Goal: Task Accomplishment & Management: Use online tool/utility

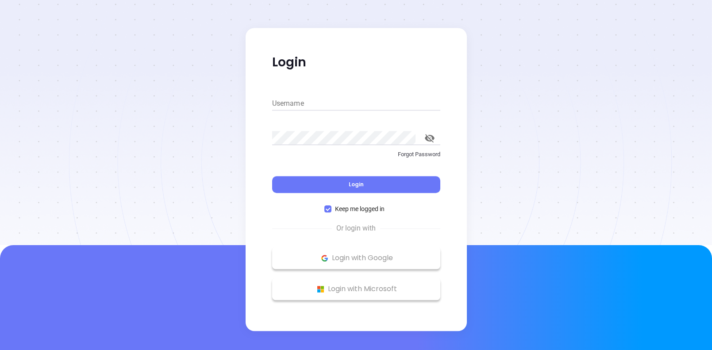
type input "jay@ribbitbusiness.com"
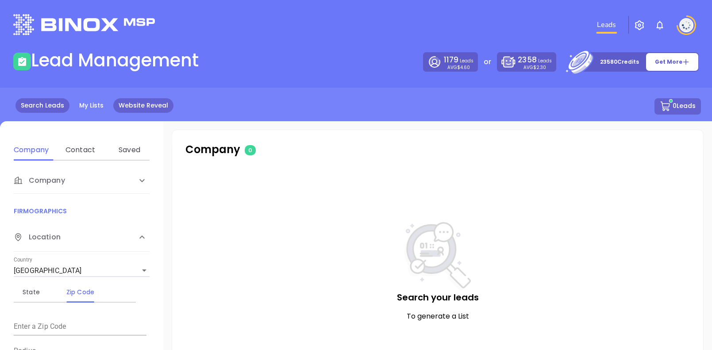
click at [130, 101] on link "Website Reveal" at bounding box center [143, 105] width 60 height 15
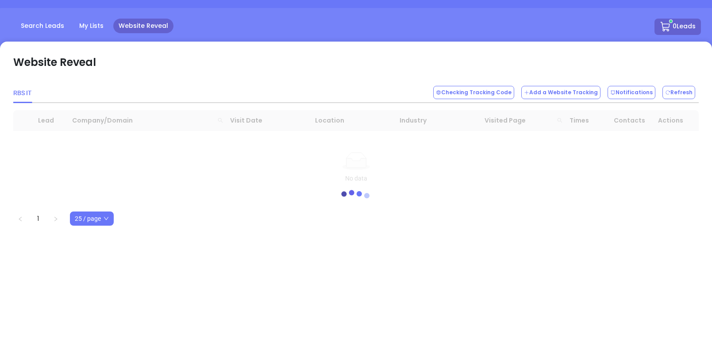
scroll to position [83, 0]
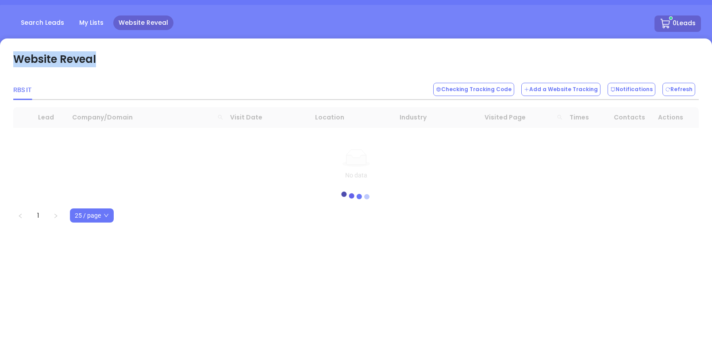
drag, startPoint x: 94, startPoint y: 57, endPoint x: 35, endPoint y: 53, distance: 59.4
click at [7, 57] on div "Website Reveal RBS IT Checking Tracking Code Add a Website Tracking Notificatio…" at bounding box center [356, 215] width 712 height 354
click at [132, 59] on div "Website Reveal" at bounding box center [355, 56] width 685 height 30
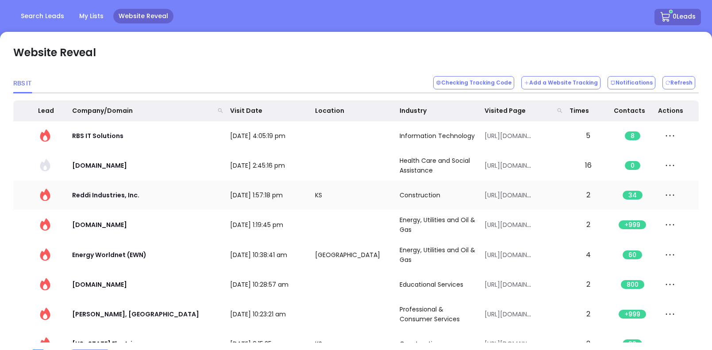
scroll to position [16, 0]
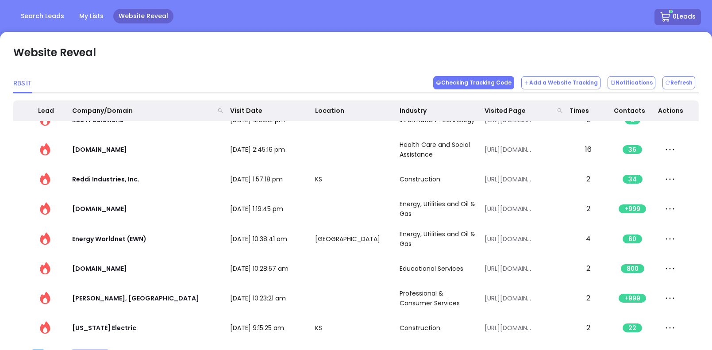
click at [466, 83] on button "Checking Tracking Code" at bounding box center [473, 82] width 81 height 13
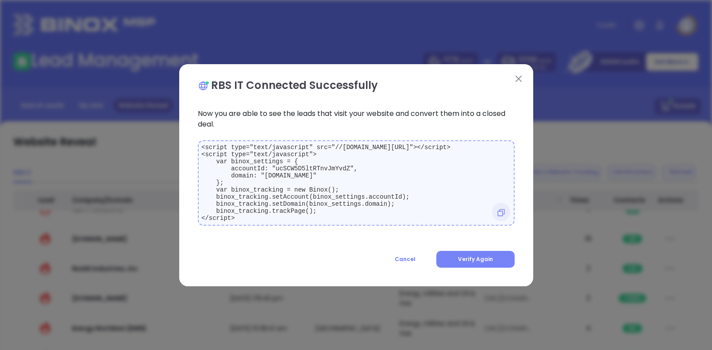
click at [469, 261] on span "Verify Again" at bounding box center [475, 259] width 35 height 8
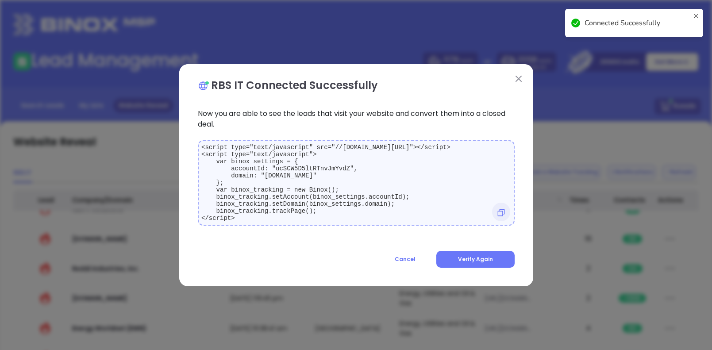
click at [519, 76] on img at bounding box center [518, 79] width 6 height 6
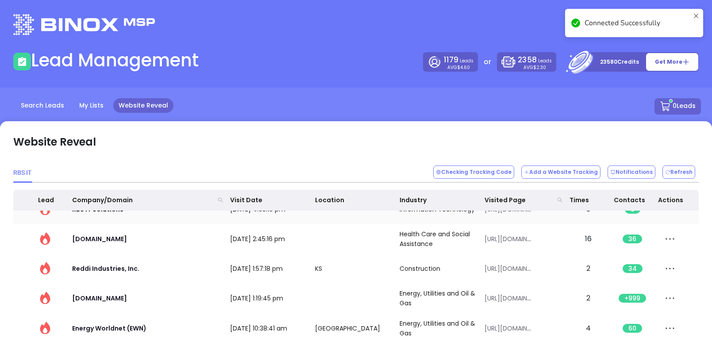
scroll to position [23, 0]
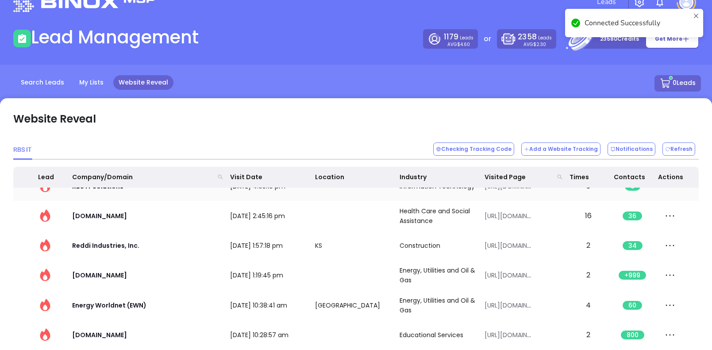
click at [265, 228] on td "[DATE] 2:45:16 pm" at bounding box center [269, 216] width 85 height 30
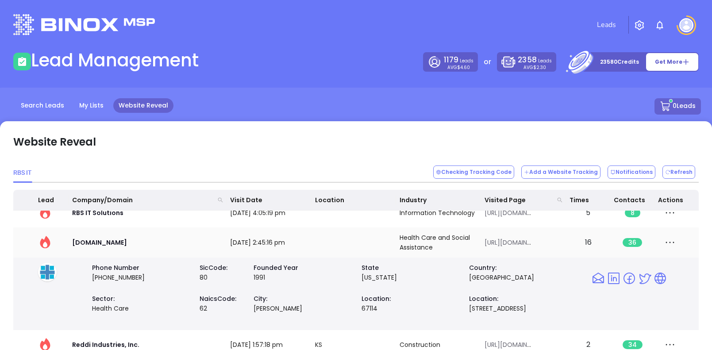
scroll to position [0, 0]
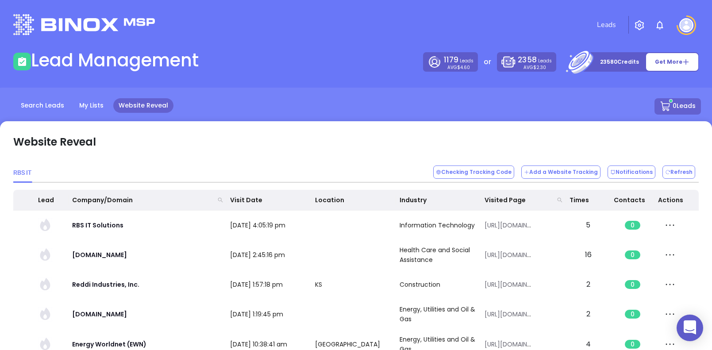
scroll to position [16, 0]
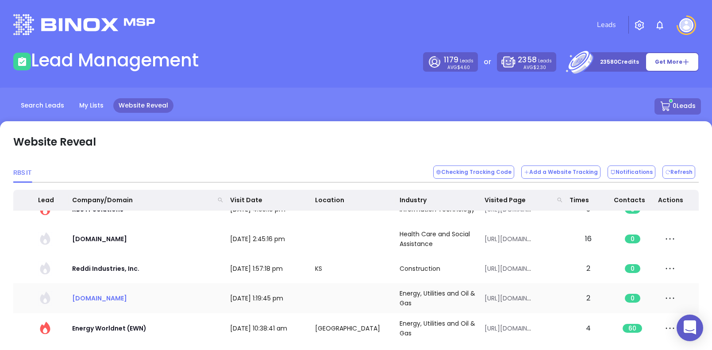
click at [100, 298] on span "[DOMAIN_NAME]" at bounding box center [99, 298] width 55 height 9
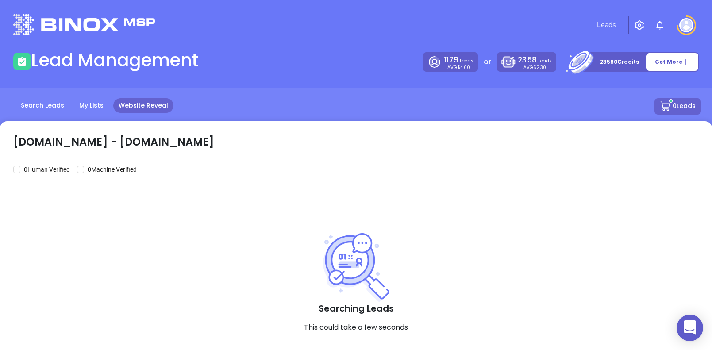
click at [109, 143] on p "[DOMAIN_NAME] - [DOMAIN_NAME]" at bounding box center [113, 142] width 201 height 16
checkbox input "true"
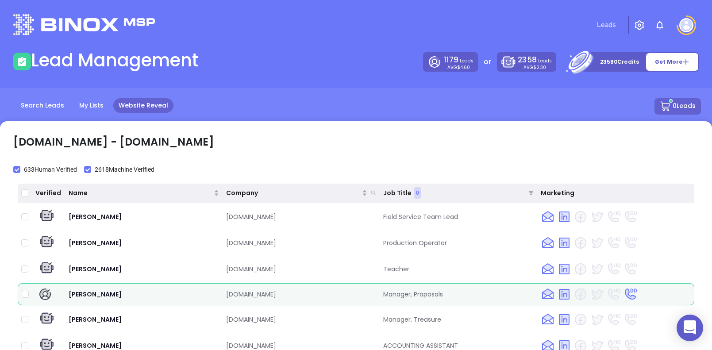
click at [181, 144] on div "[DOMAIN_NAME] - [DOMAIN_NAME]" at bounding box center [355, 138] width 685 height 30
drag, startPoint x: 142, startPoint y: 143, endPoint x: 96, endPoint y: 143, distance: 45.6
click at [96, 143] on p "[DOMAIN_NAME] - [DOMAIN_NAME]" at bounding box center [113, 142] width 201 height 16
copy p "[DOMAIN_NAME]"
